Goal: Task Accomplishment & Management: Use online tool/utility

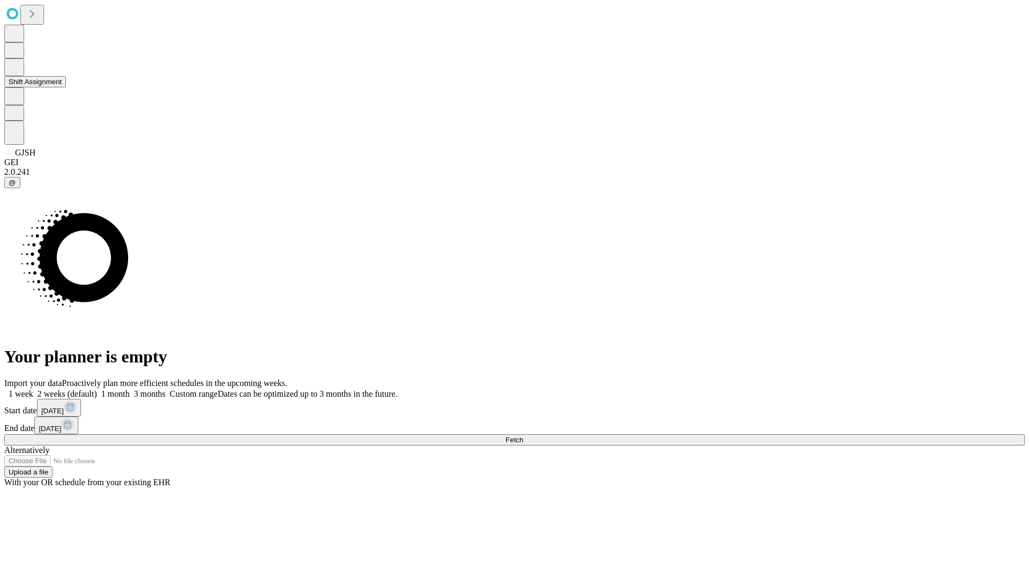
click at [66, 87] on button "Shift Assignment" at bounding box center [35, 81] width 62 height 11
